Goal: Transaction & Acquisition: Purchase product/service

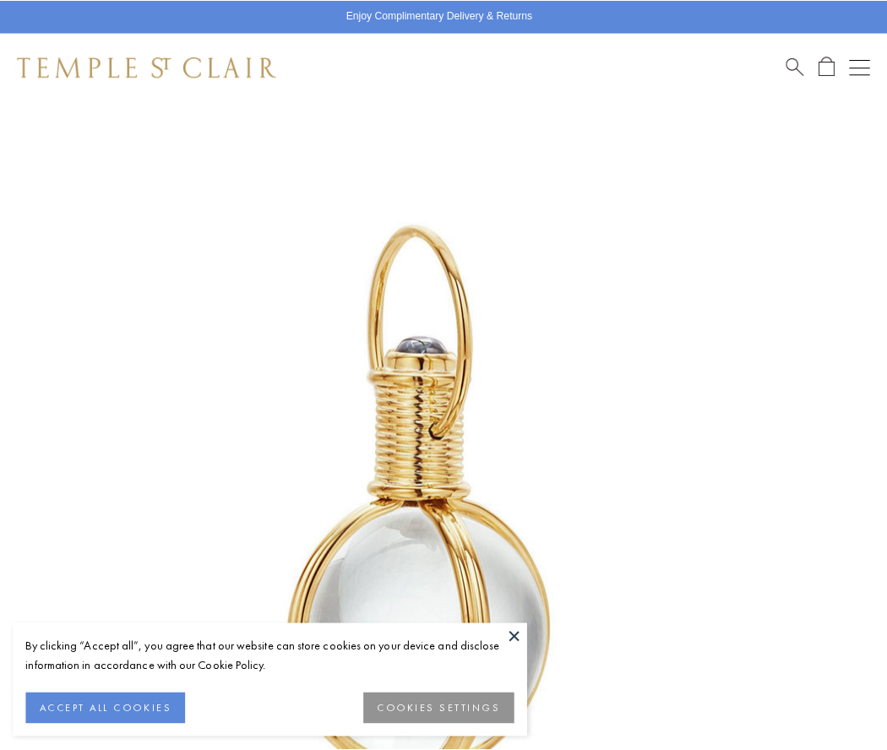
scroll to position [437, 0]
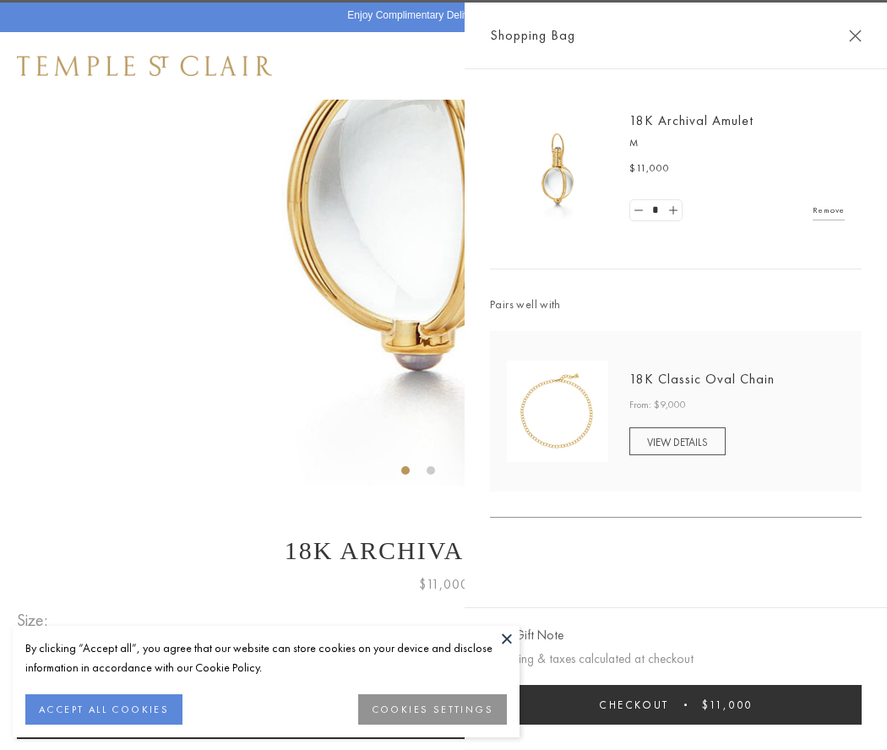
click at [675, 704] on button "Checkout $11,000" at bounding box center [676, 705] width 372 height 40
